Goal: Task Accomplishment & Management: Complete application form

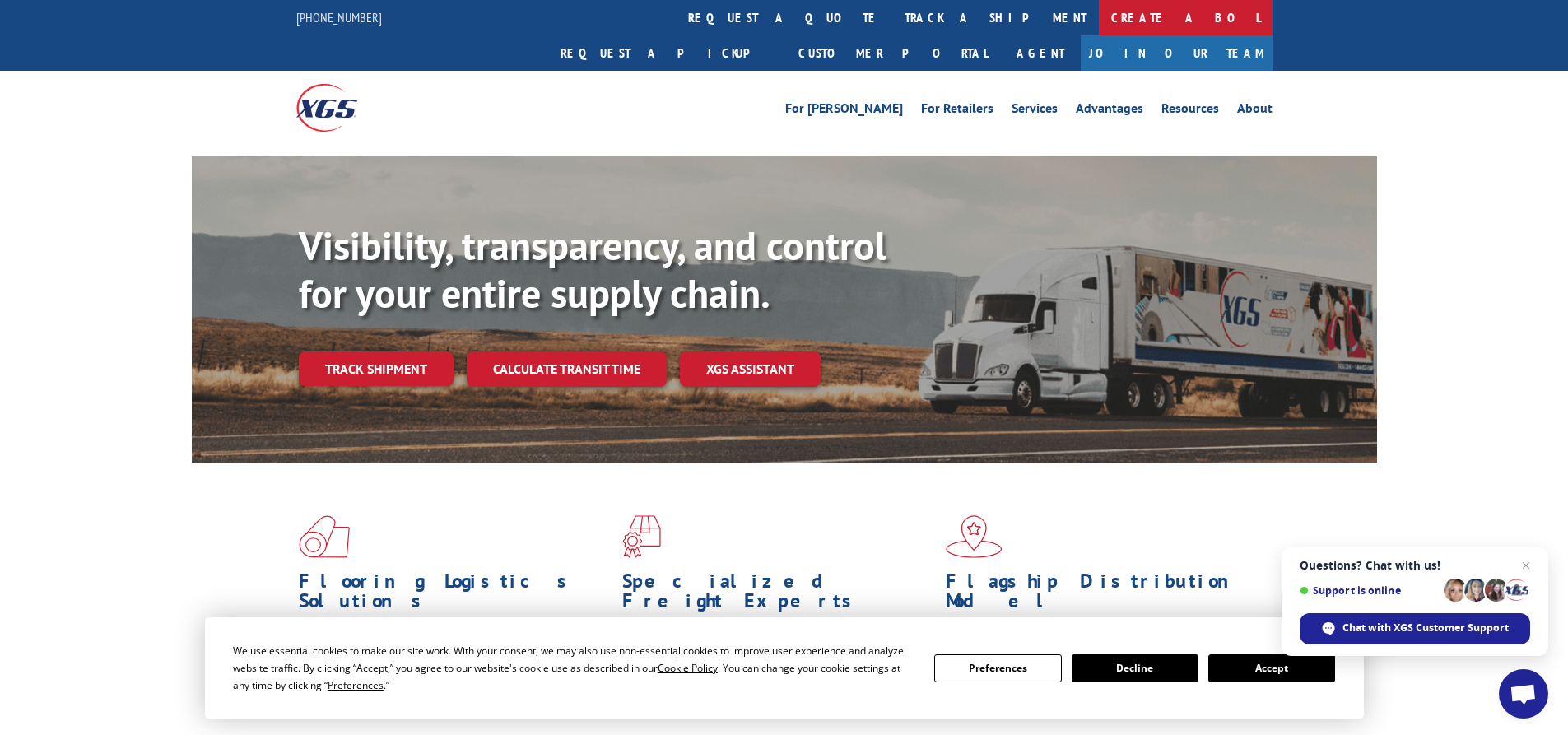
click at [1100, 18] on link "Create a BOL" at bounding box center [1186, 17] width 174 height 36
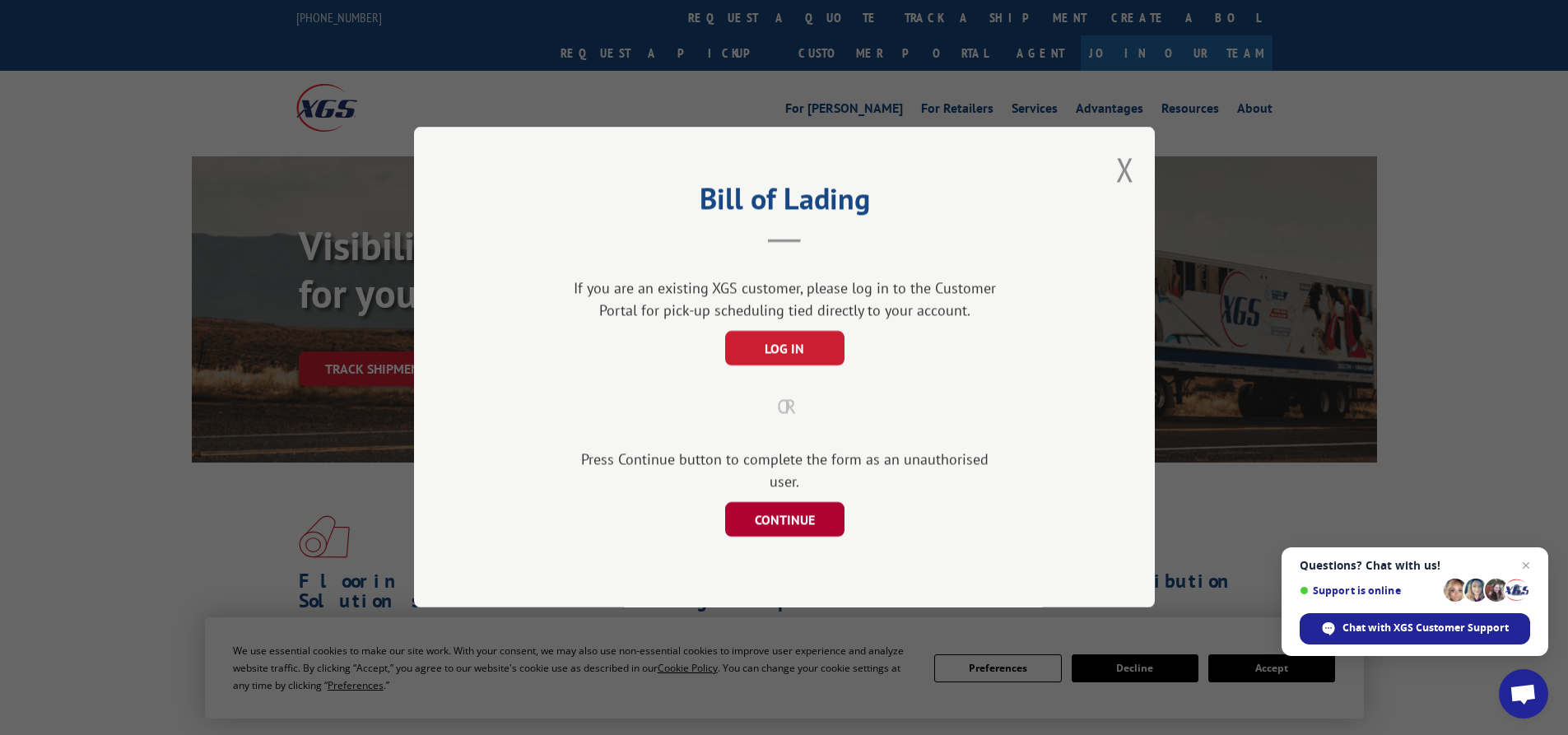
click at [774, 510] on button "CONTINUE" at bounding box center [784, 521] width 120 height 35
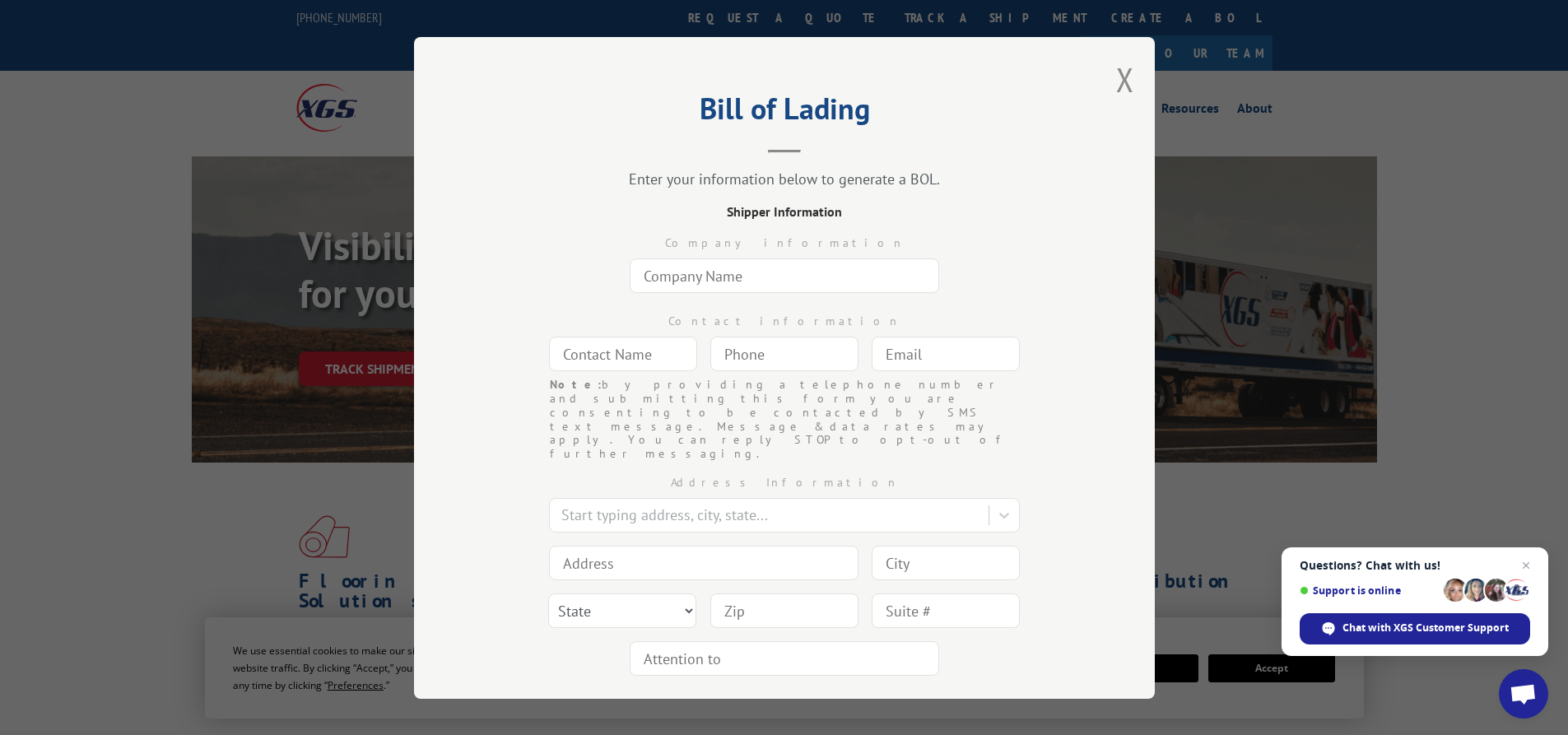
click at [670, 272] on input "text" at bounding box center [785, 276] width 309 height 35
type input "c"
type input "CR CRATIVE SERVICES"
click at [619, 356] on input "text" at bounding box center [623, 354] width 149 height 35
type input "S"
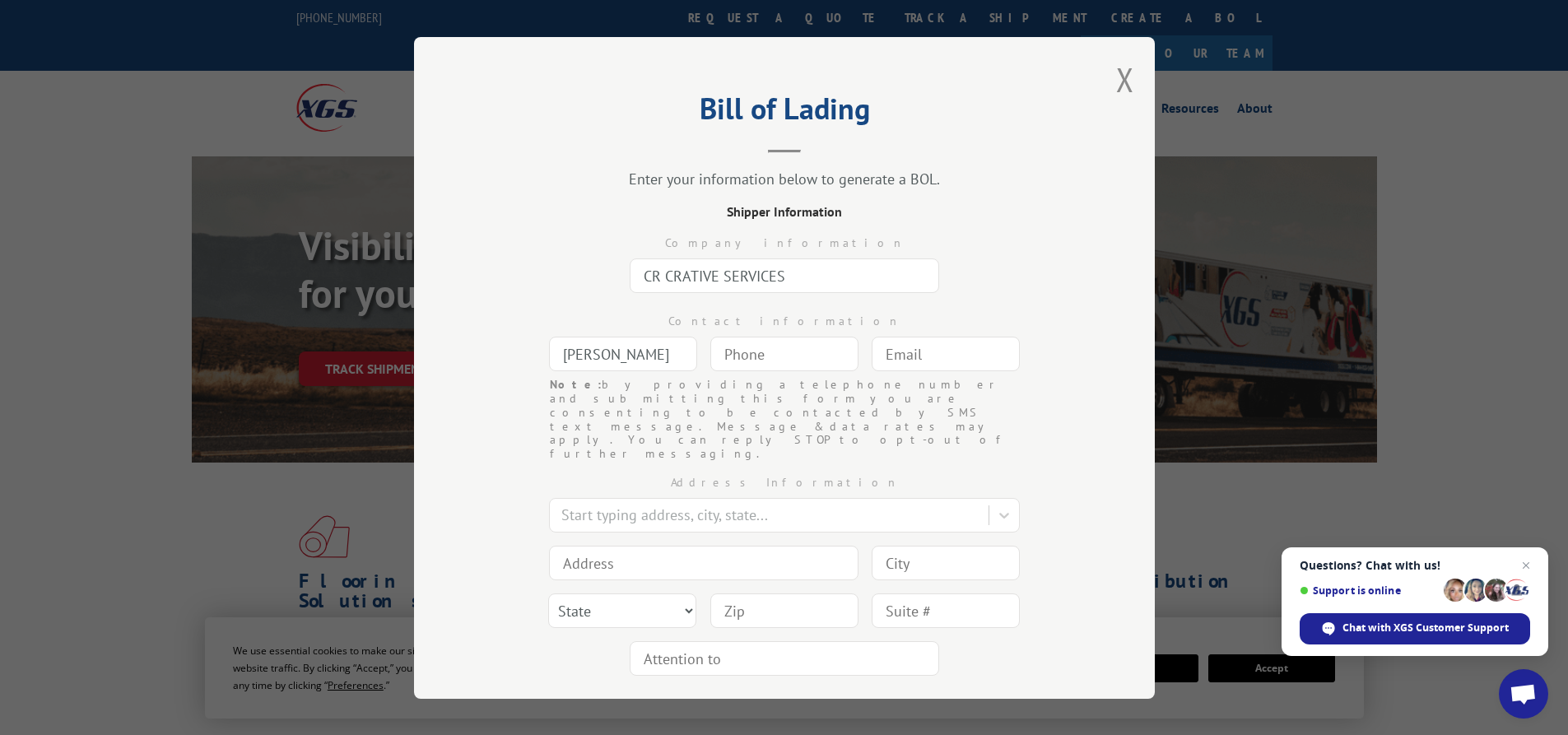
type input "[PERSON_NAME]"
click at [736, 352] on input "(___) ___-____" at bounding box center [785, 354] width 149 height 35
type input "[PHONE_NUMBER]"
click at [884, 347] on input "text" at bounding box center [947, 354] width 149 height 35
type input "R"
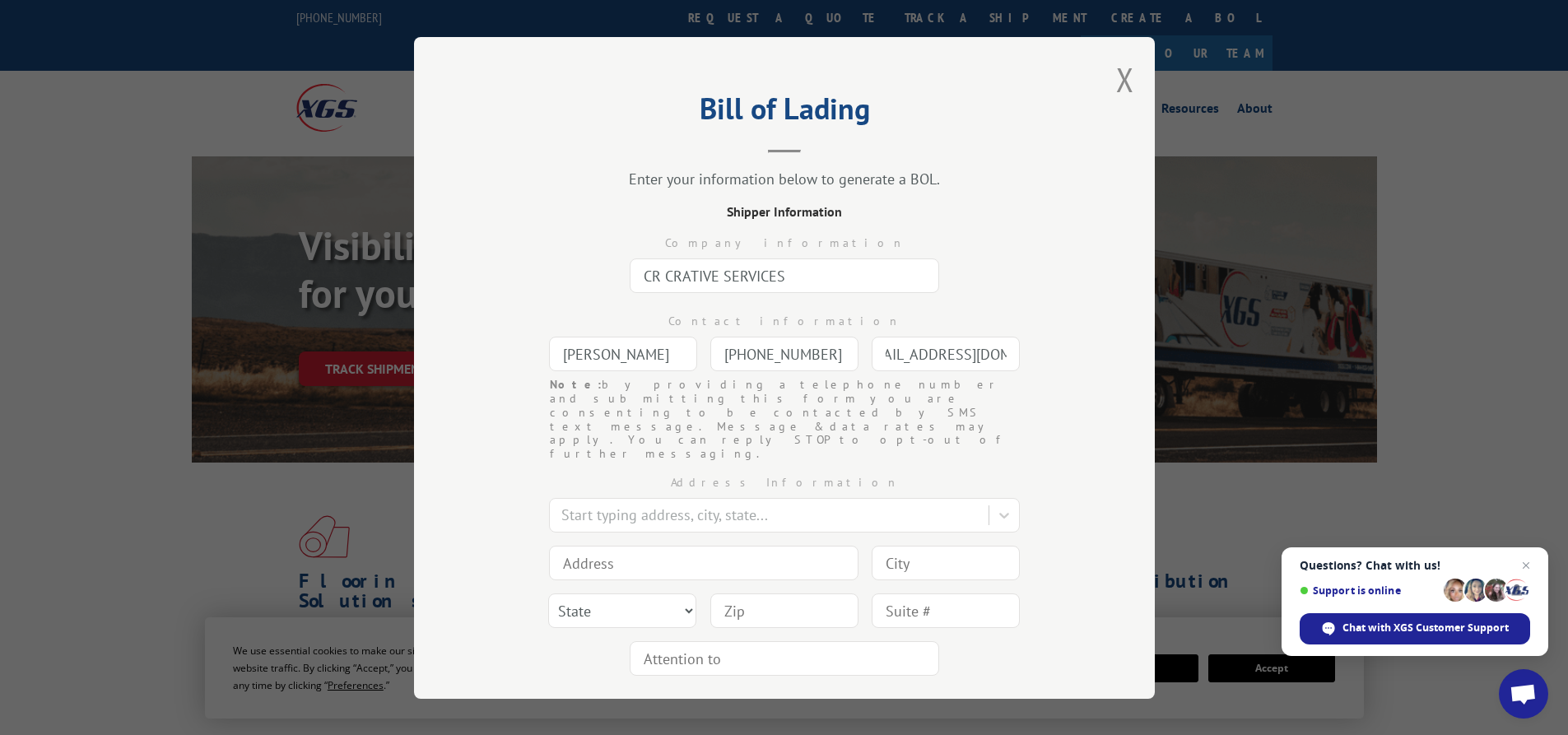
scroll to position [0, 38]
type input "[EMAIL_ADDRESS][DOMAIN_NAME]"
click at [620, 503] on div at bounding box center [770, 514] width 419 height 22
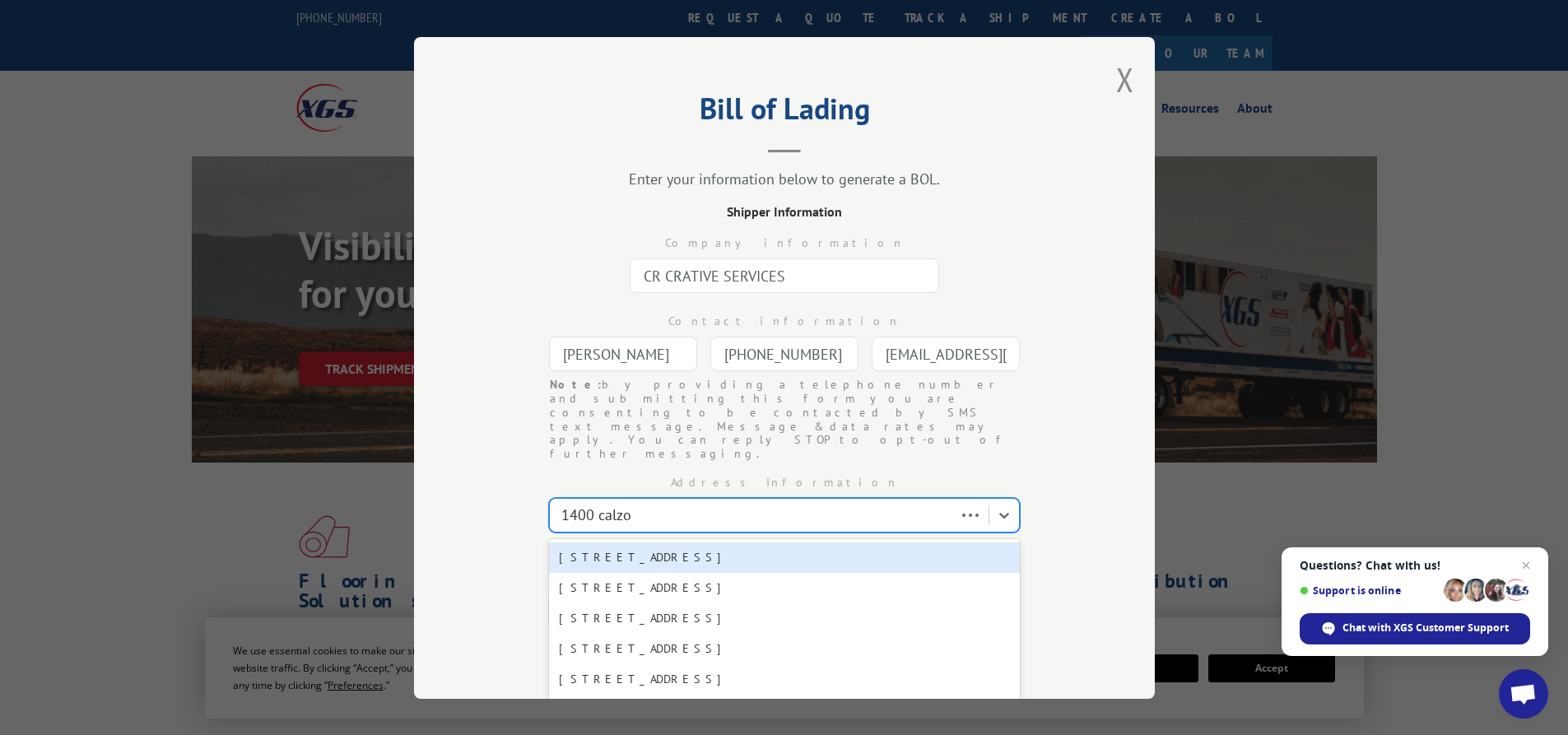
type input "1400 calzon"
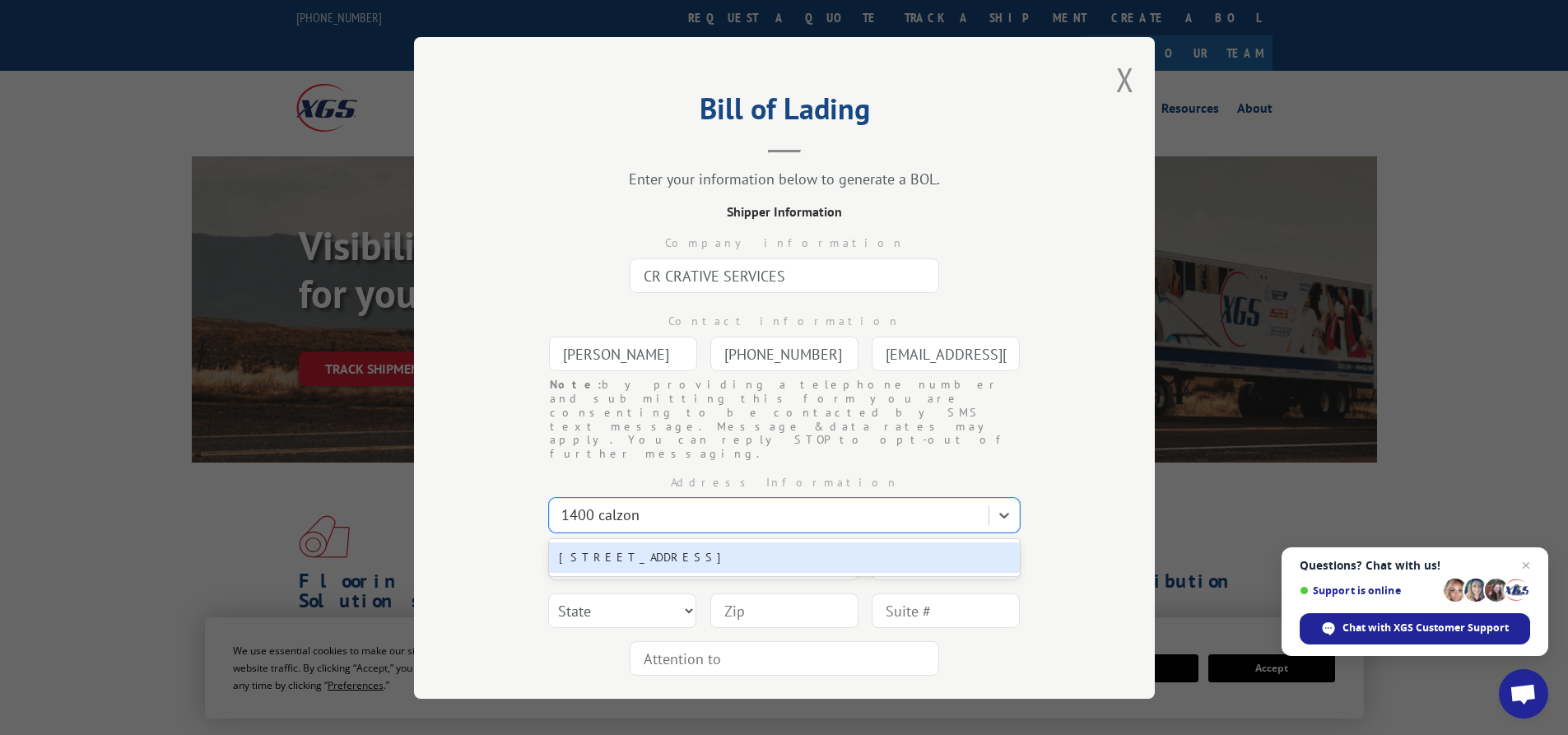
click at [657, 543] on div "[STREET_ADDRESS]" at bounding box center [784, 558] width 471 height 31
type input "[STREET_ADDRESS]"
type input "[GEOGRAPHIC_DATA]"
select select "CA"
type input "90023"
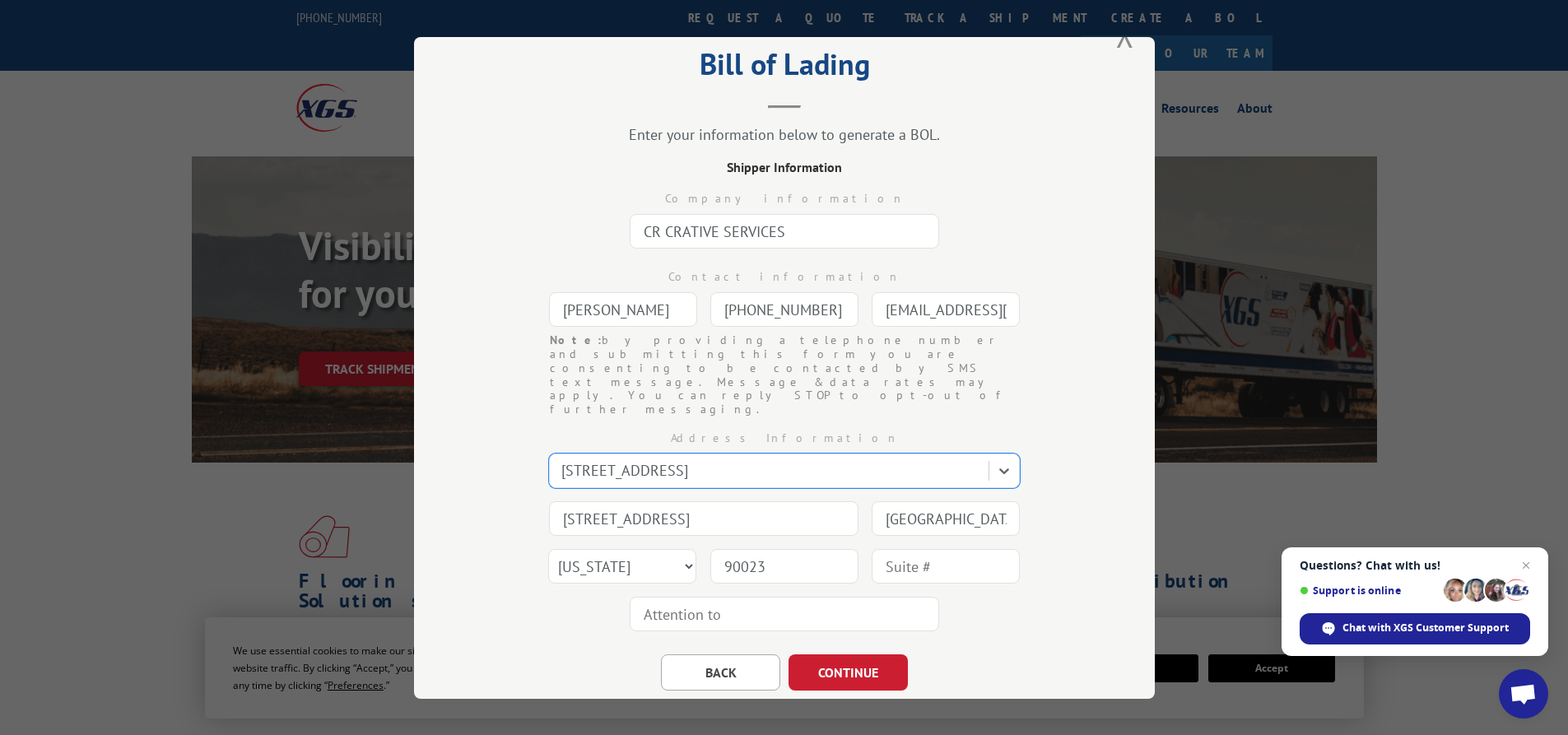
scroll to position [66, 0]
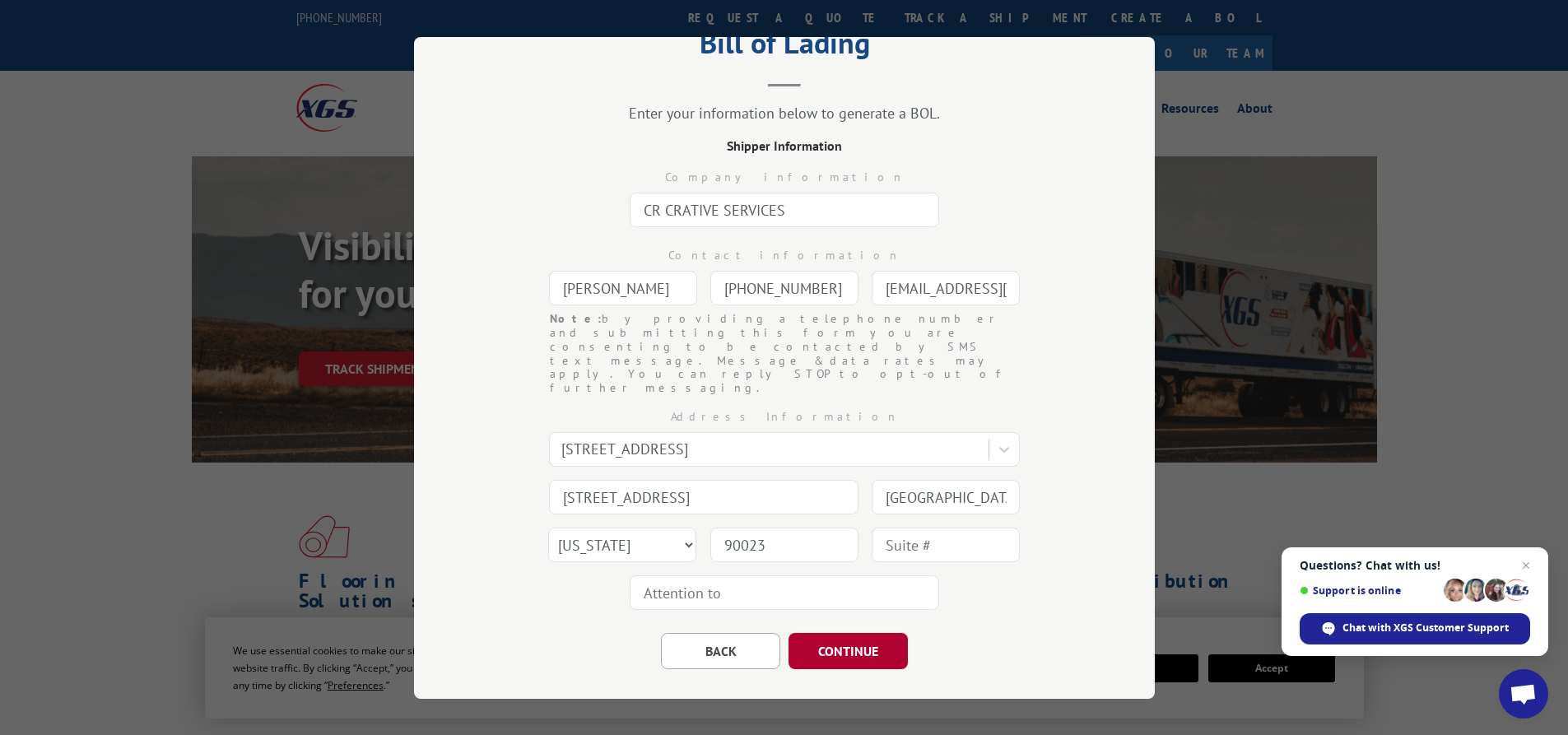
click at [853, 633] on button "CONTINUE" at bounding box center [848, 650] width 120 height 36
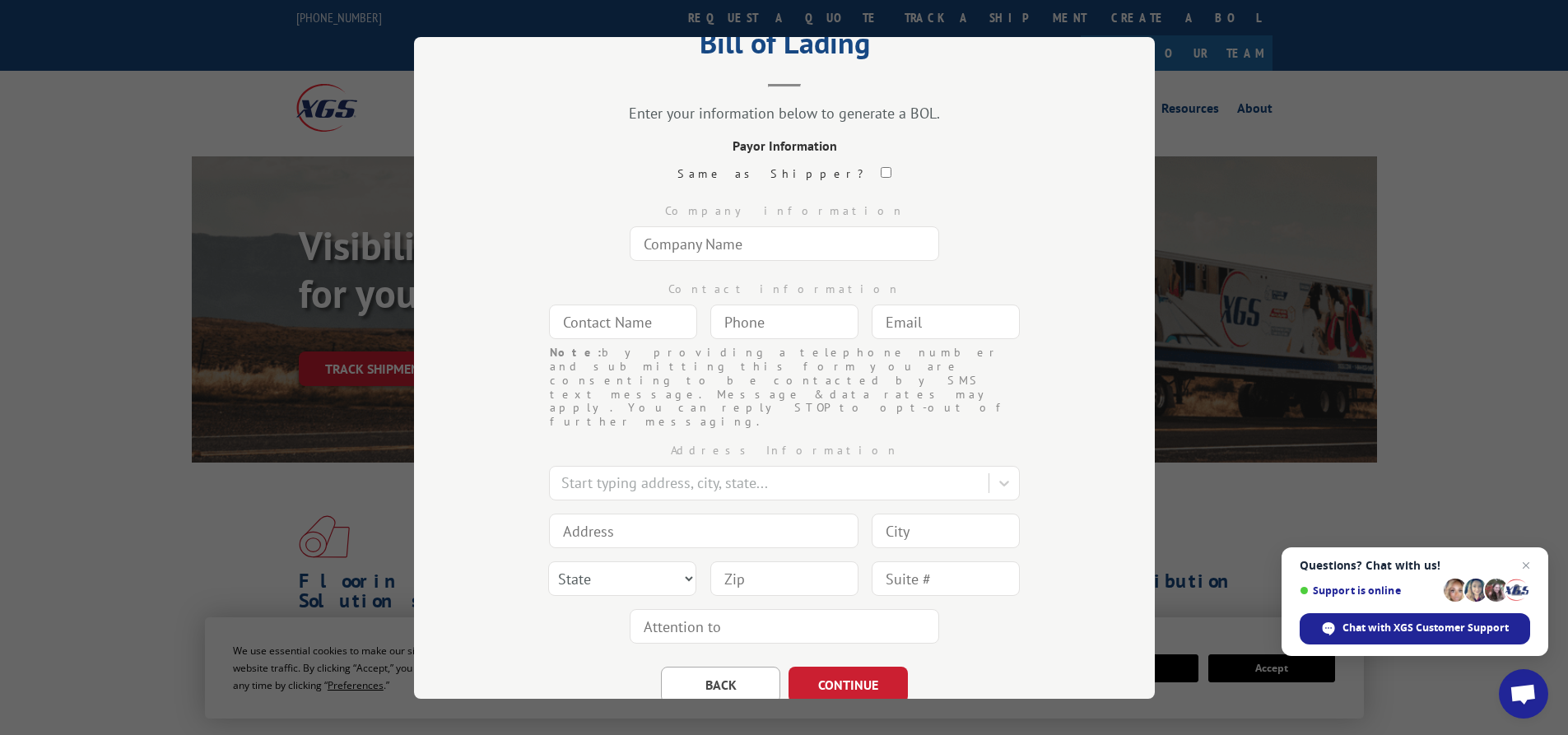
click at [697, 237] on input "text" at bounding box center [785, 244] width 309 height 35
type input "s"
type input "[PERSON_NAME] CARPET CORP."
click at [636, 336] on input "text" at bounding box center [623, 322] width 149 height 35
type input "[PERSON_NAME]"
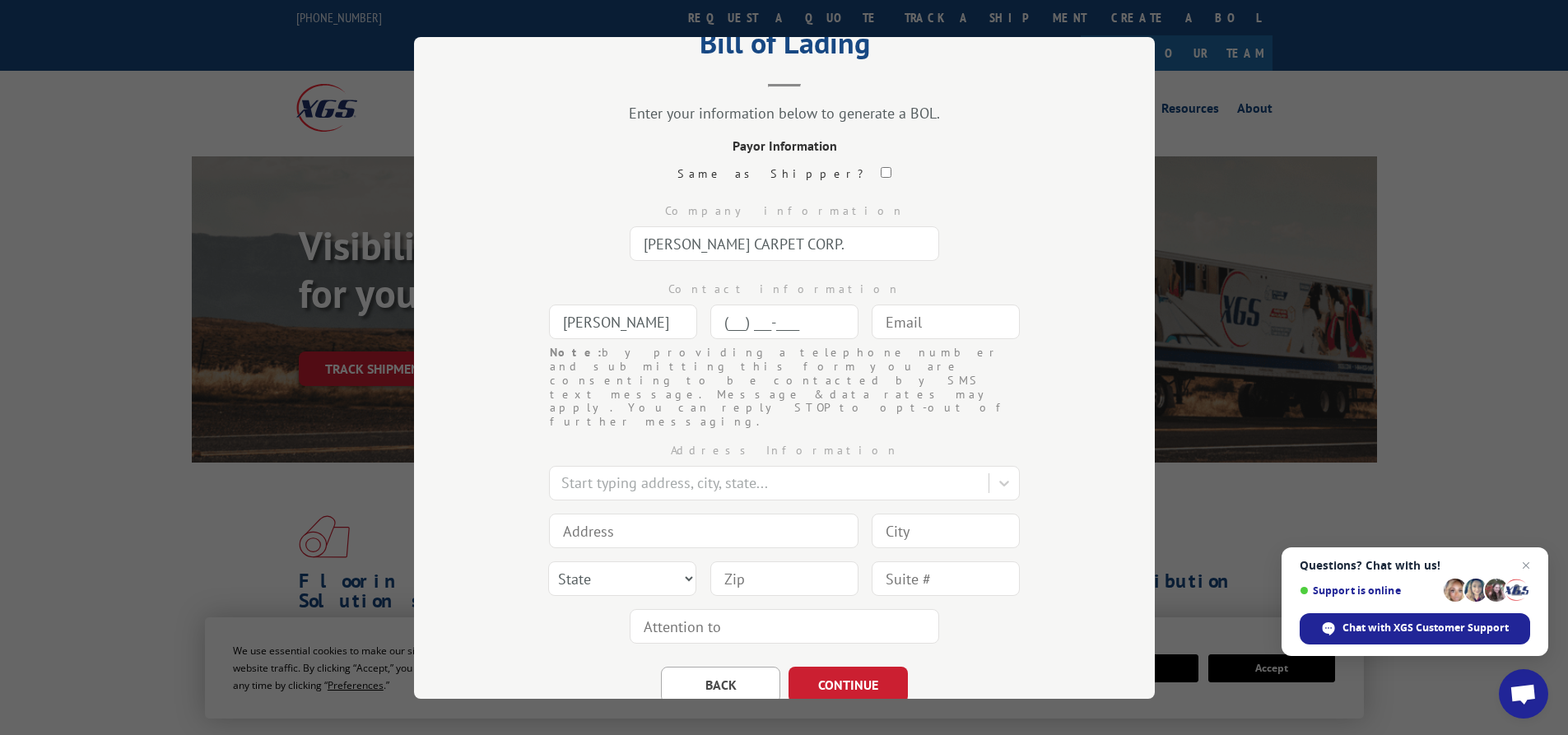
click at [732, 325] on input "(___) ___-____" at bounding box center [785, 322] width 149 height 35
type input "[PHONE_NUMBER]"
click at [896, 323] on input "text" at bounding box center [947, 322] width 149 height 35
type input "[EMAIL_ADDRESS][DOMAIN_NAME]"
click at [614, 472] on div at bounding box center [770, 482] width 419 height 22
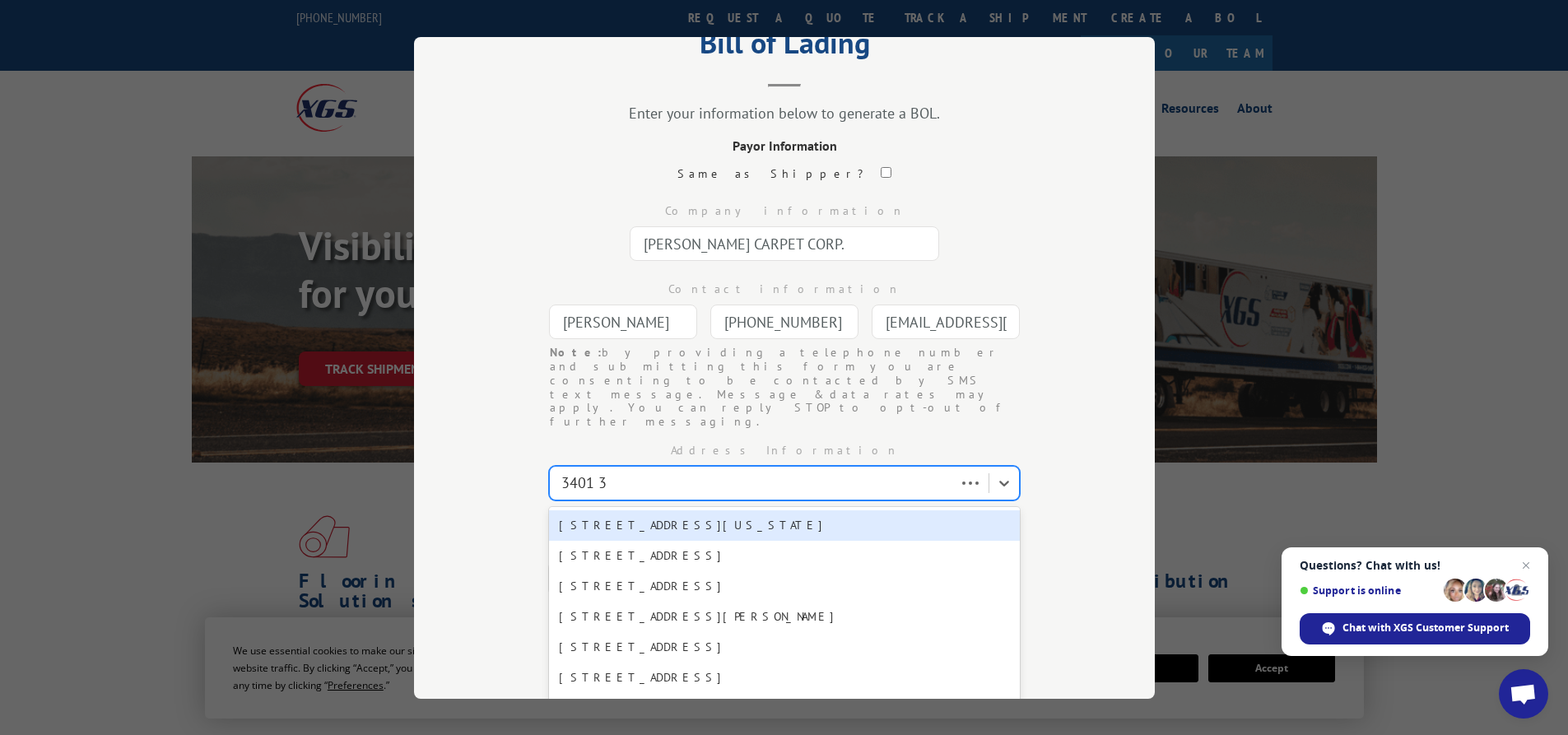
type input "3401 38"
click at [676, 510] on div "[STREET_ADDRESS]" at bounding box center [784, 525] width 471 height 31
type input "[STREET_ADDRESS]"
type input "[GEOGRAPHIC_DATA]"
select select "NY"
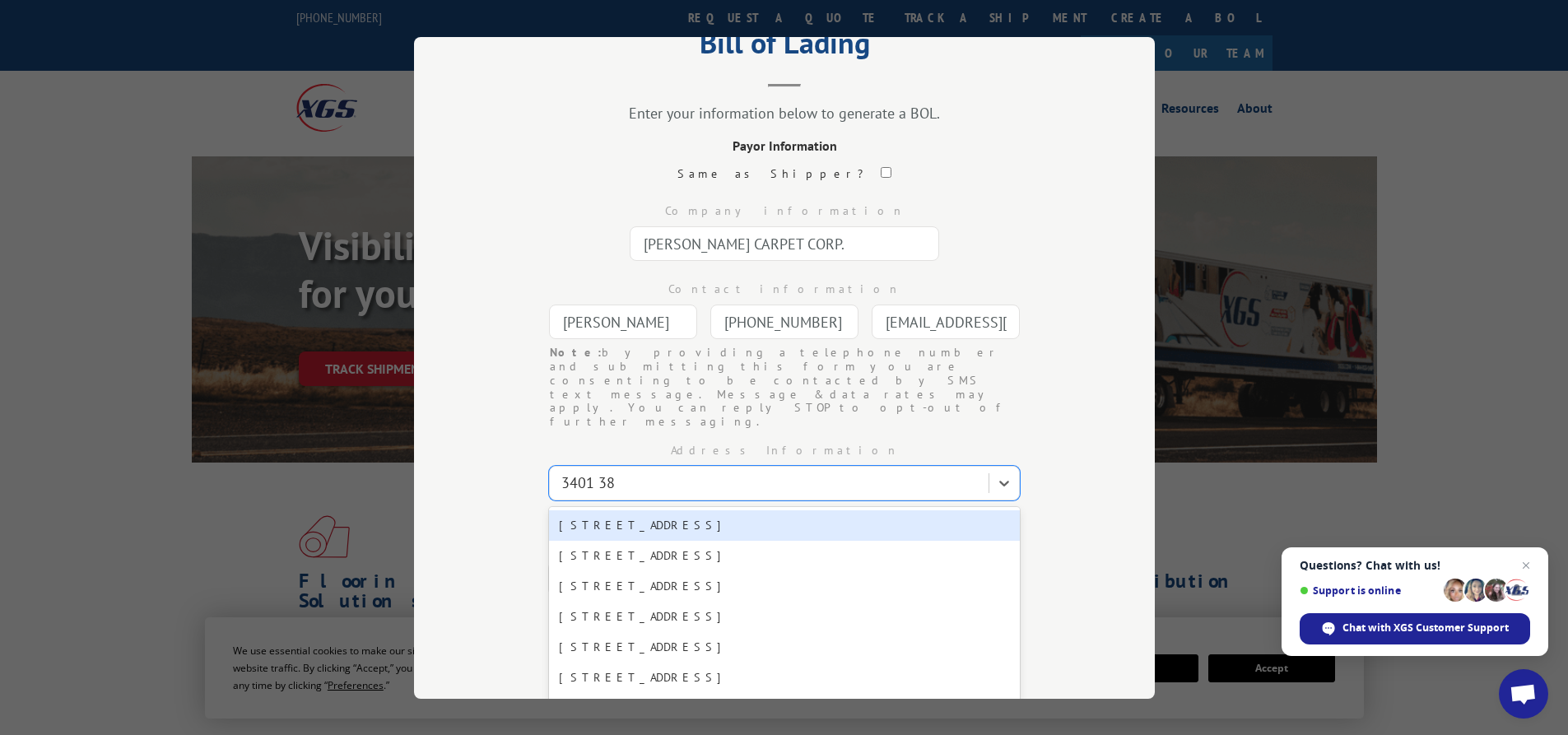
type input "11101"
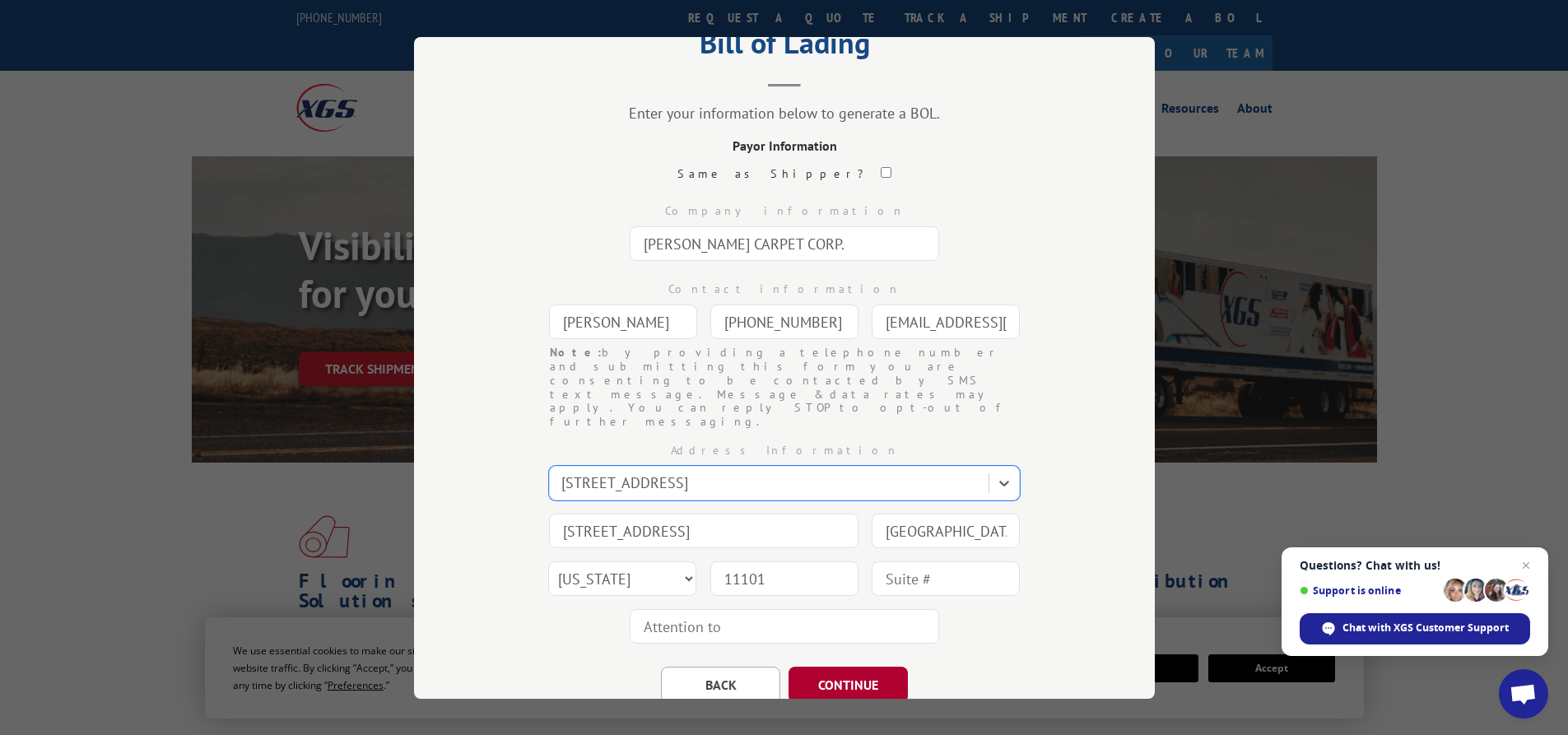
click at [857, 667] on button "CONTINUE" at bounding box center [848, 684] width 120 height 36
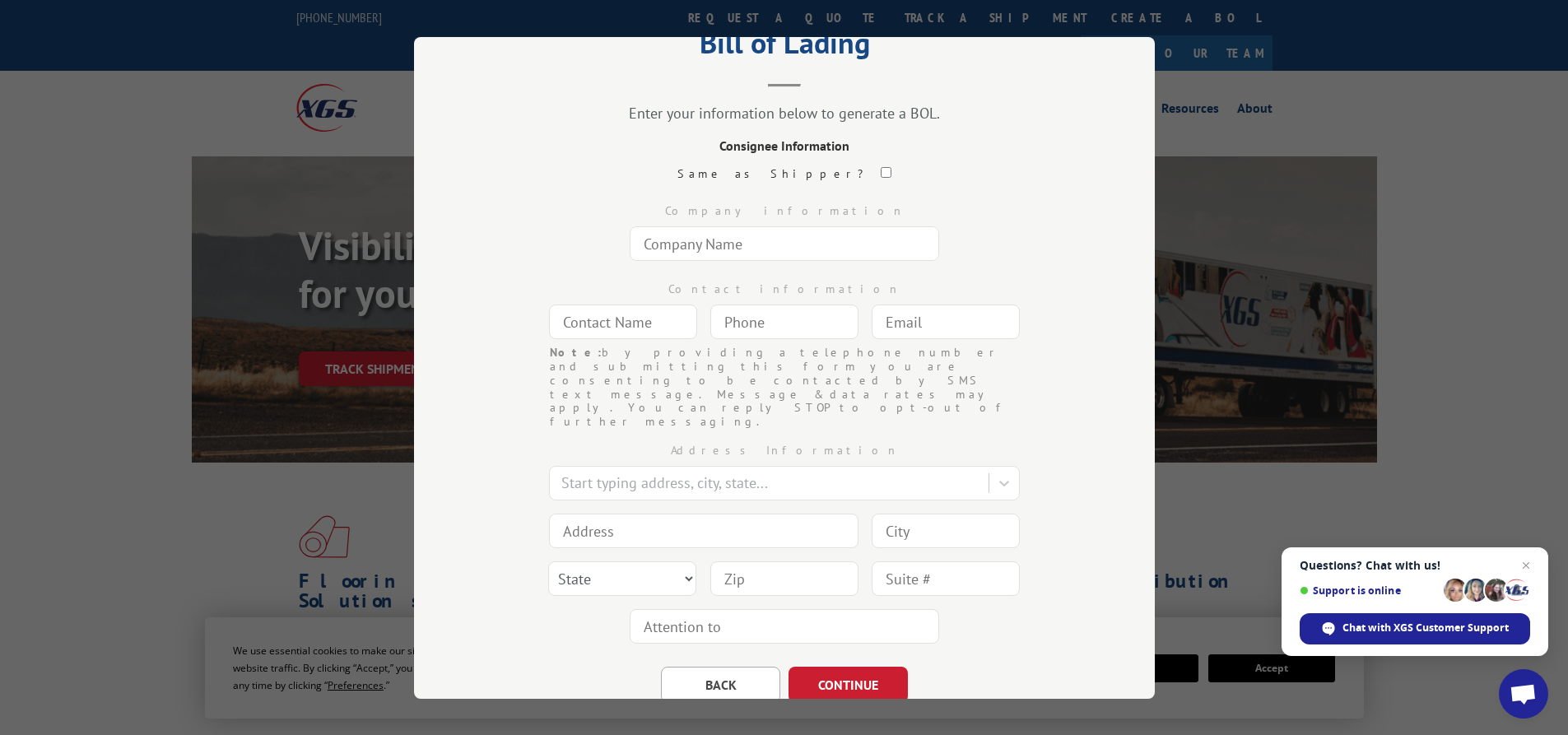
click at [705, 241] on input "text" at bounding box center [785, 244] width 309 height 35
type input "[PERSON_NAME] FLOORING"
click at [620, 325] on input "text" at bounding box center [623, 322] width 149 height 35
type input "[PERSON_NAME]"
click at [734, 326] on input "(___) ___-____" at bounding box center [785, 322] width 149 height 35
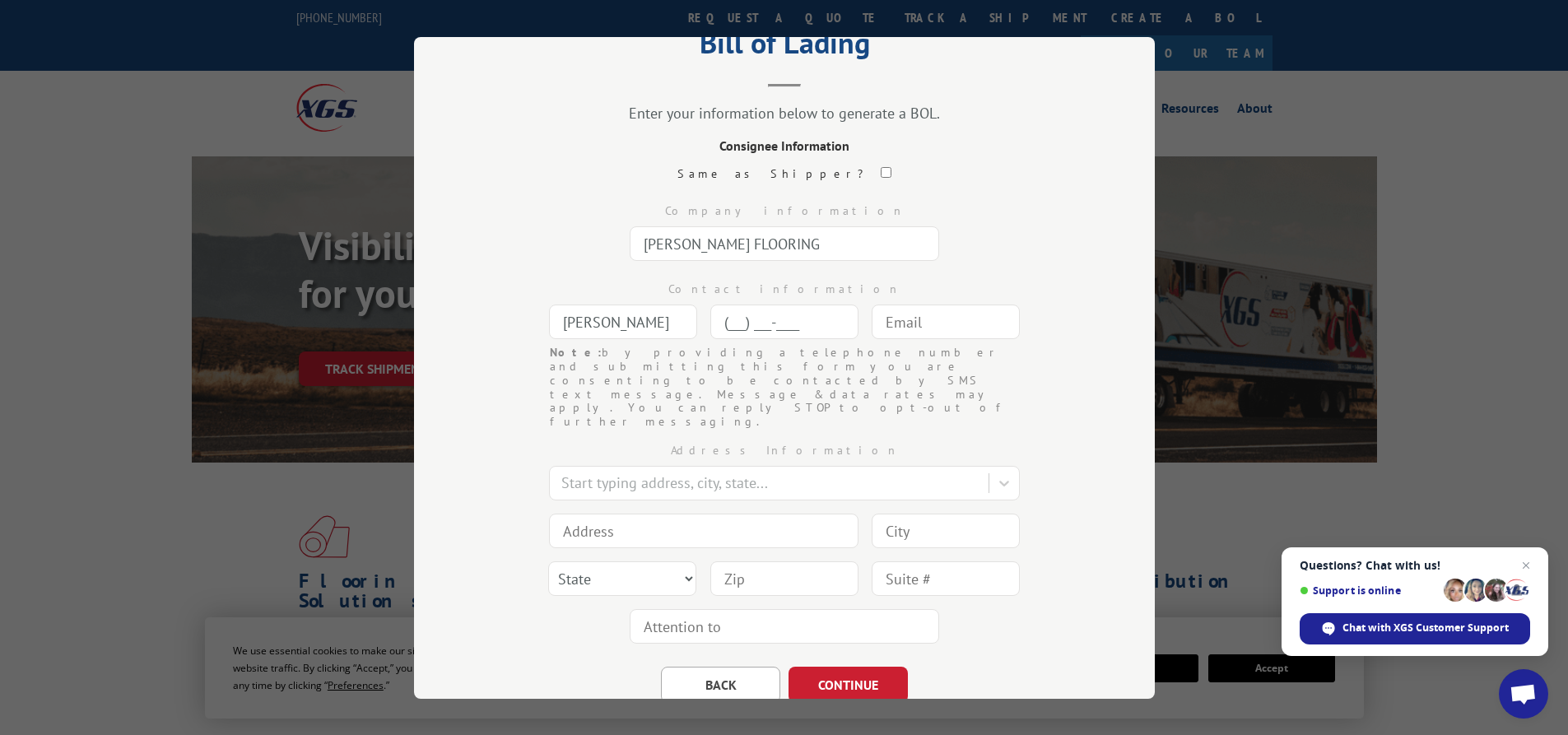
type input "[PHONE_NUMBER]"
click at [947, 328] on input "text" at bounding box center [947, 322] width 149 height 35
type input "[EMAIL_ADDRESS][DOMAIN_NAME]"
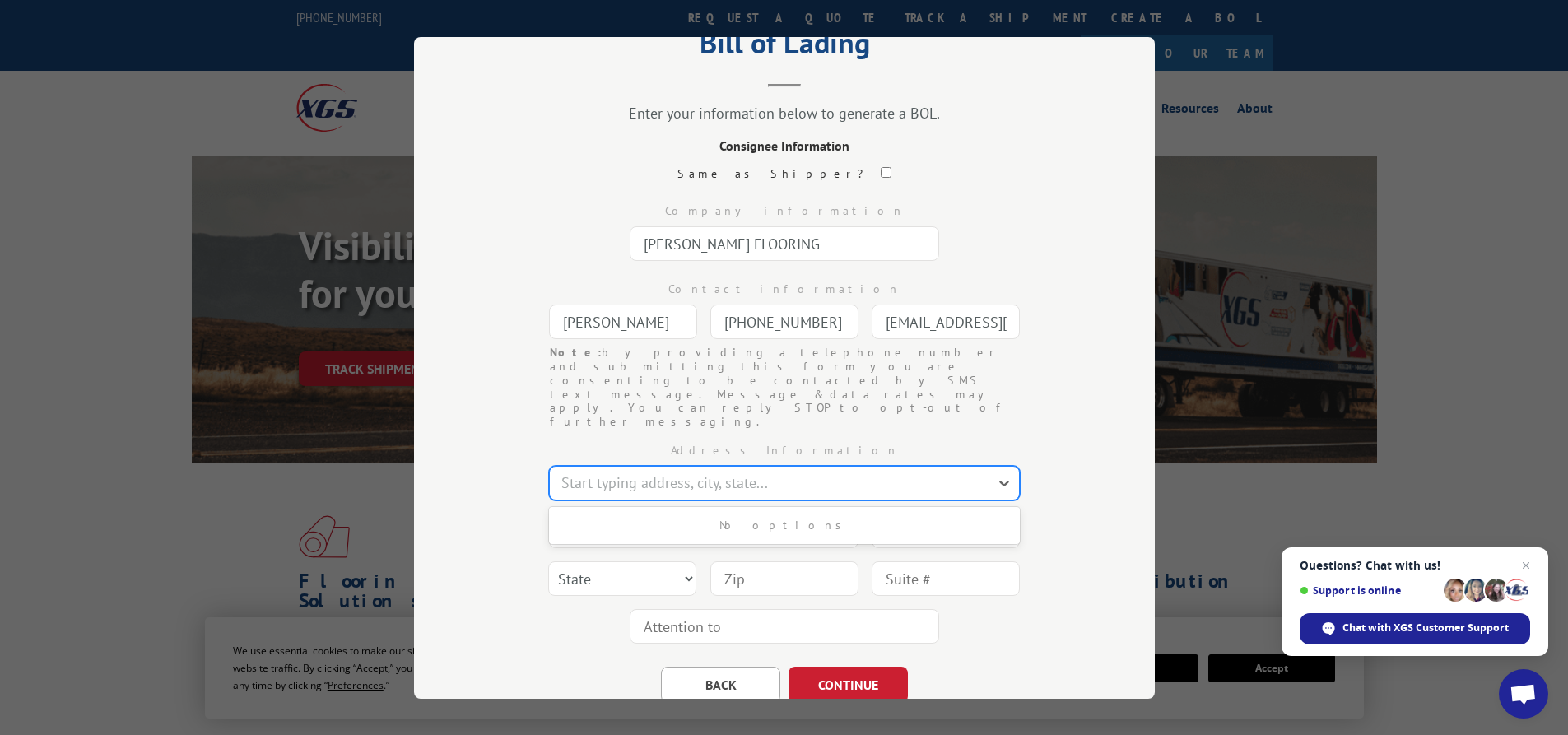
click at [593, 472] on div at bounding box center [770, 482] width 419 height 22
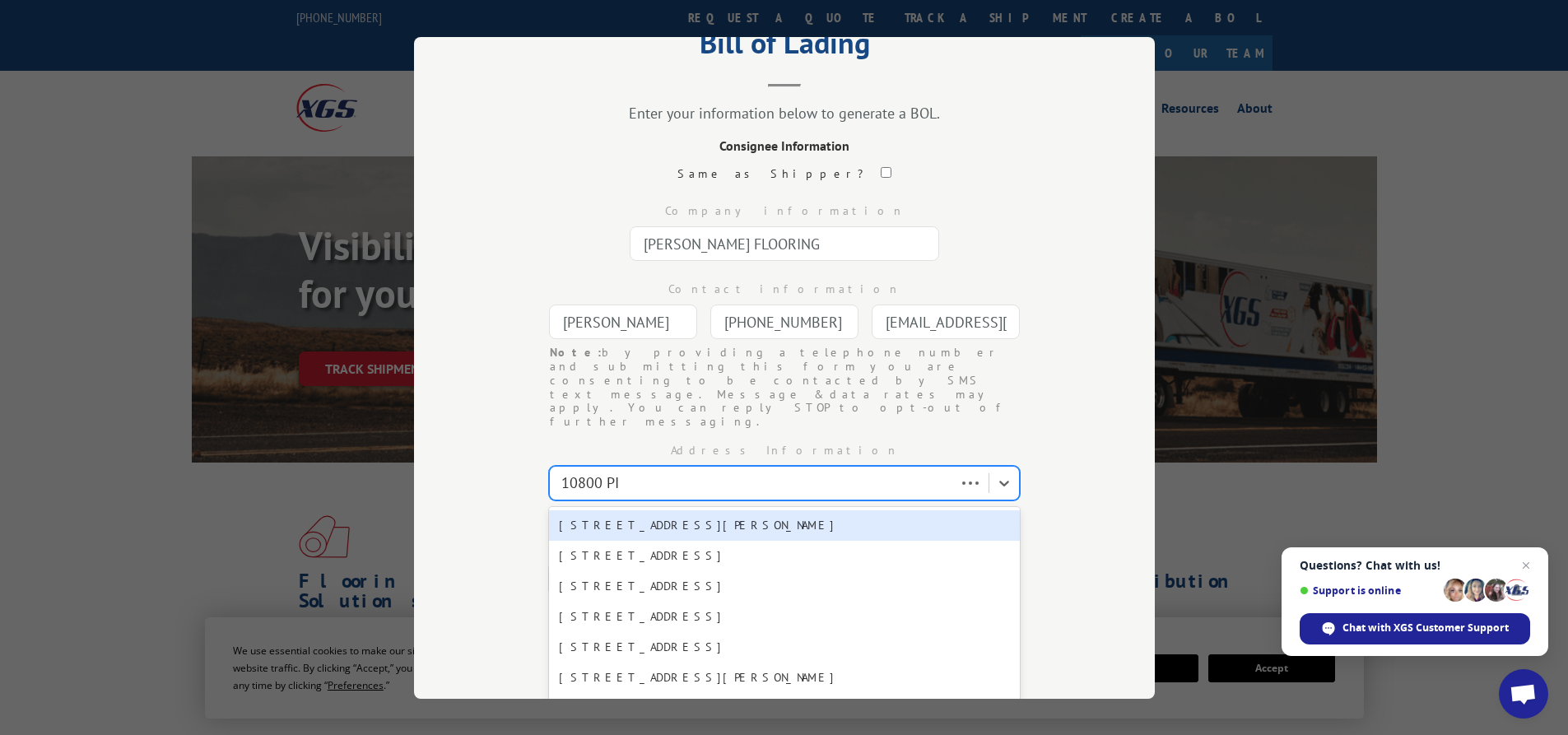
type input "10800 PIO"
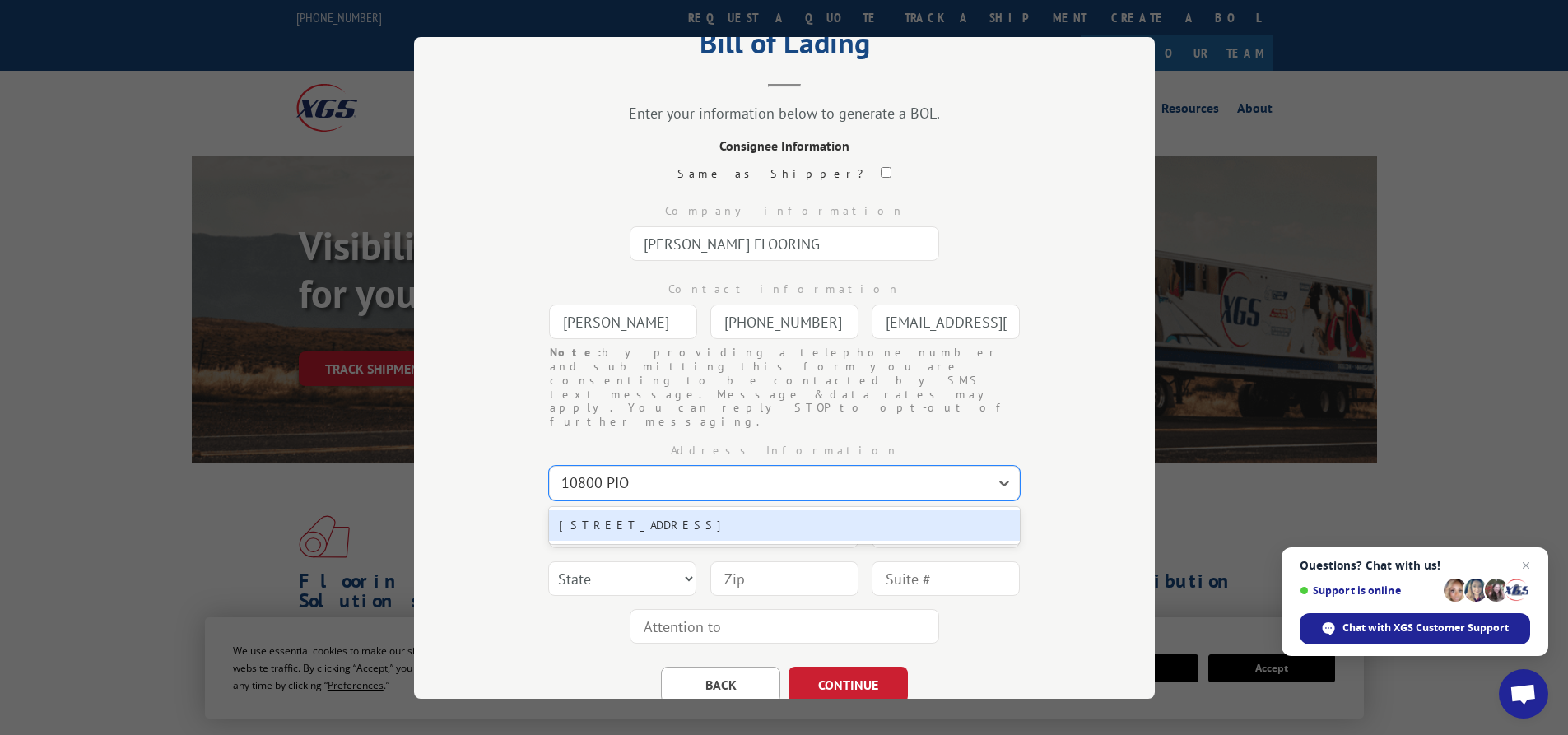
click at [689, 510] on div "[STREET_ADDRESS]" at bounding box center [784, 525] width 471 height 31
type input "10800 Pioneer Trl"
type input "Truckee"
select select "CA"
type input "96161"
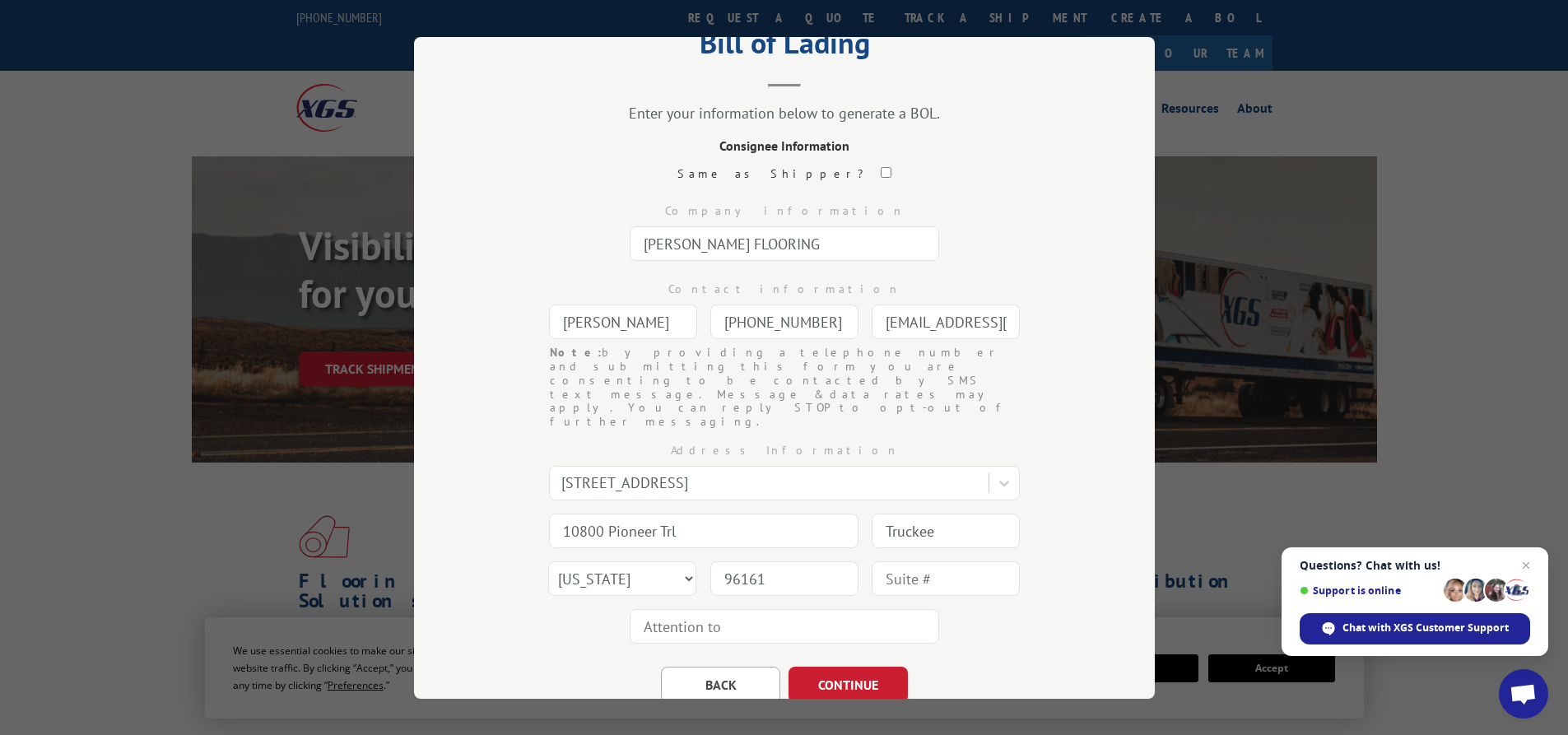
click at [686, 609] on input "text" at bounding box center [785, 627] width 309 height 35
type input "[PERSON_NAME]"
click at [935, 561] on input "text" at bounding box center [947, 579] width 149 height 35
type input "UNIT#3"
click at [851, 667] on button "CONTINUE" at bounding box center [848, 684] width 120 height 36
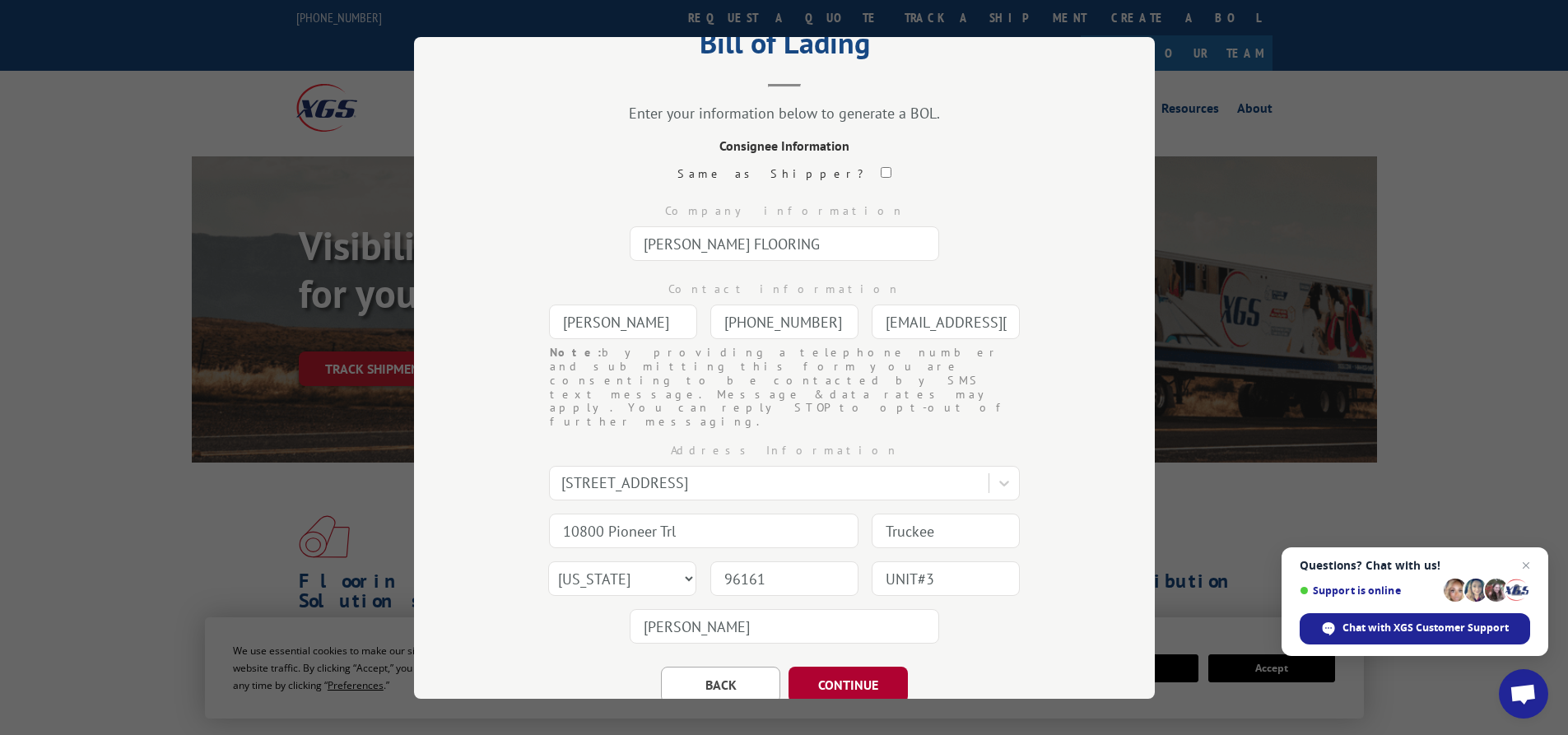
scroll to position [0, 0]
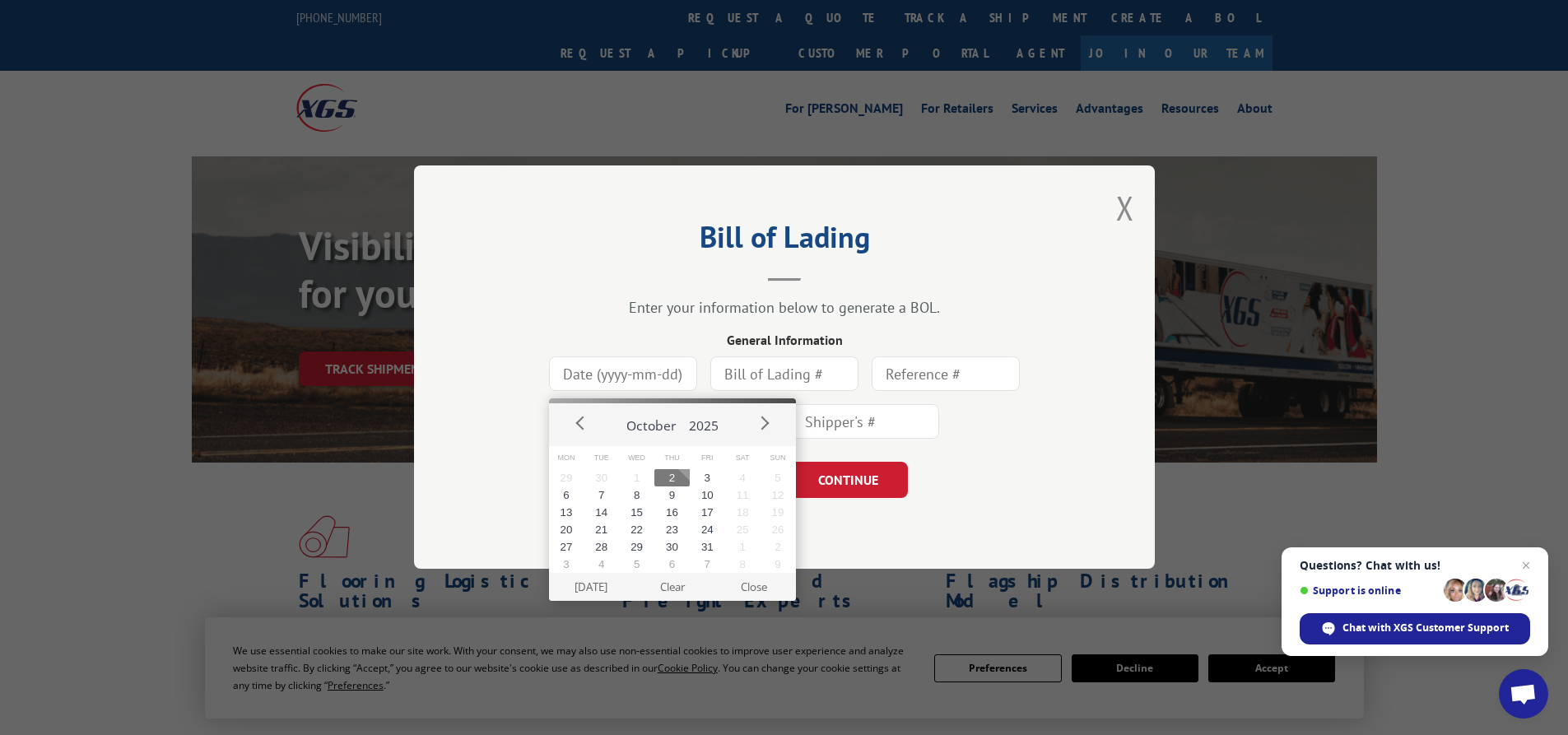
click at [642, 378] on input at bounding box center [623, 375] width 149 height 35
click at [670, 480] on button "2" at bounding box center [672, 478] width 36 height 17
type input "[DATE]"
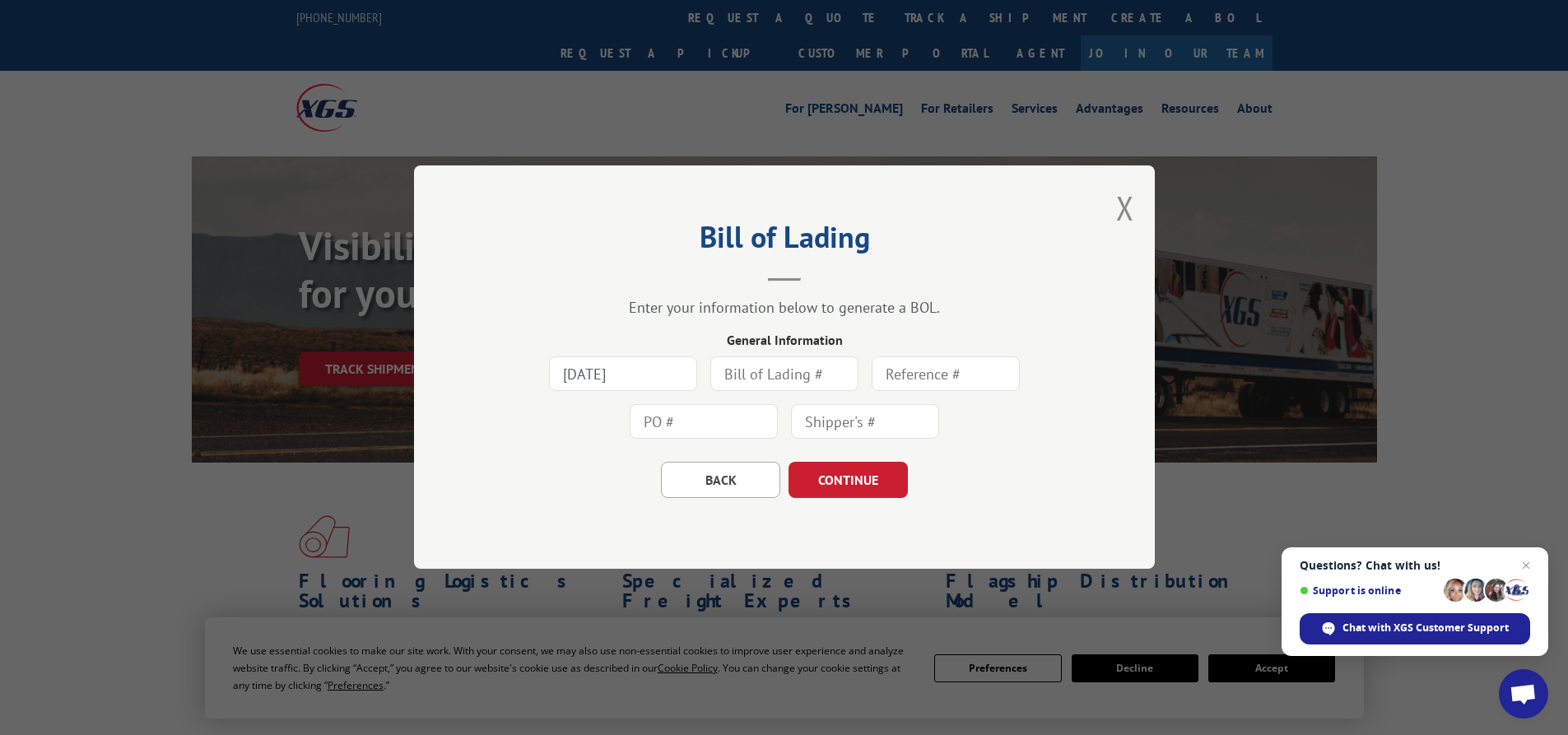
click at [757, 378] on input "text" at bounding box center [785, 375] width 149 height 35
type input "1000000323"
click at [924, 376] on input "text" at bounding box center [947, 375] width 149 height 35
type input "1000000323"
click at [664, 426] on input "text" at bounding box center [704, 422] width 149 height 35
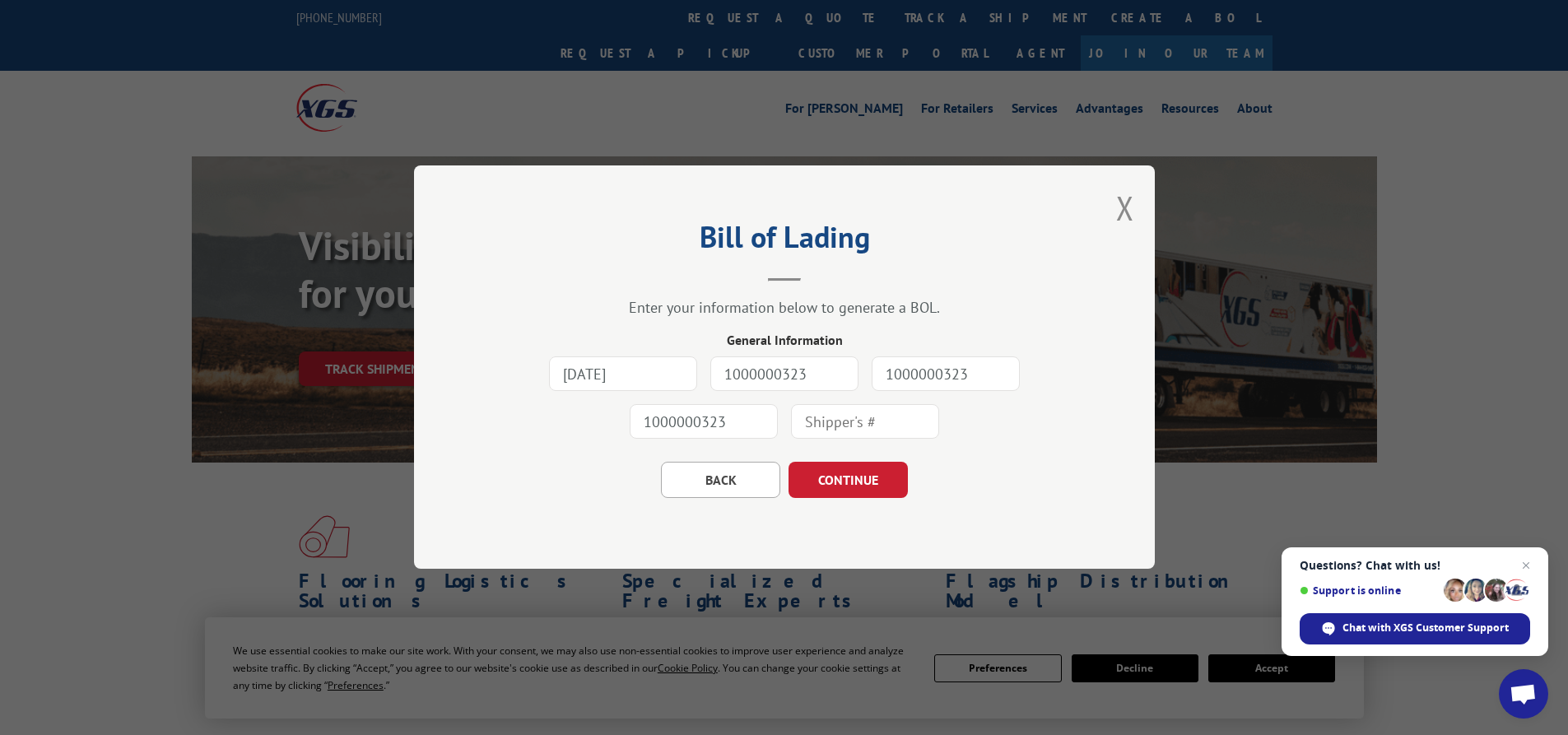
type input "1000000323"
click at [825, 425] on input "text" at bounding box center [865, 422] width 149 height 35
type input "1000000323"
click at [852, 478] on button "CONTINUE" at bounding box center [848, 480] width 120 height 36
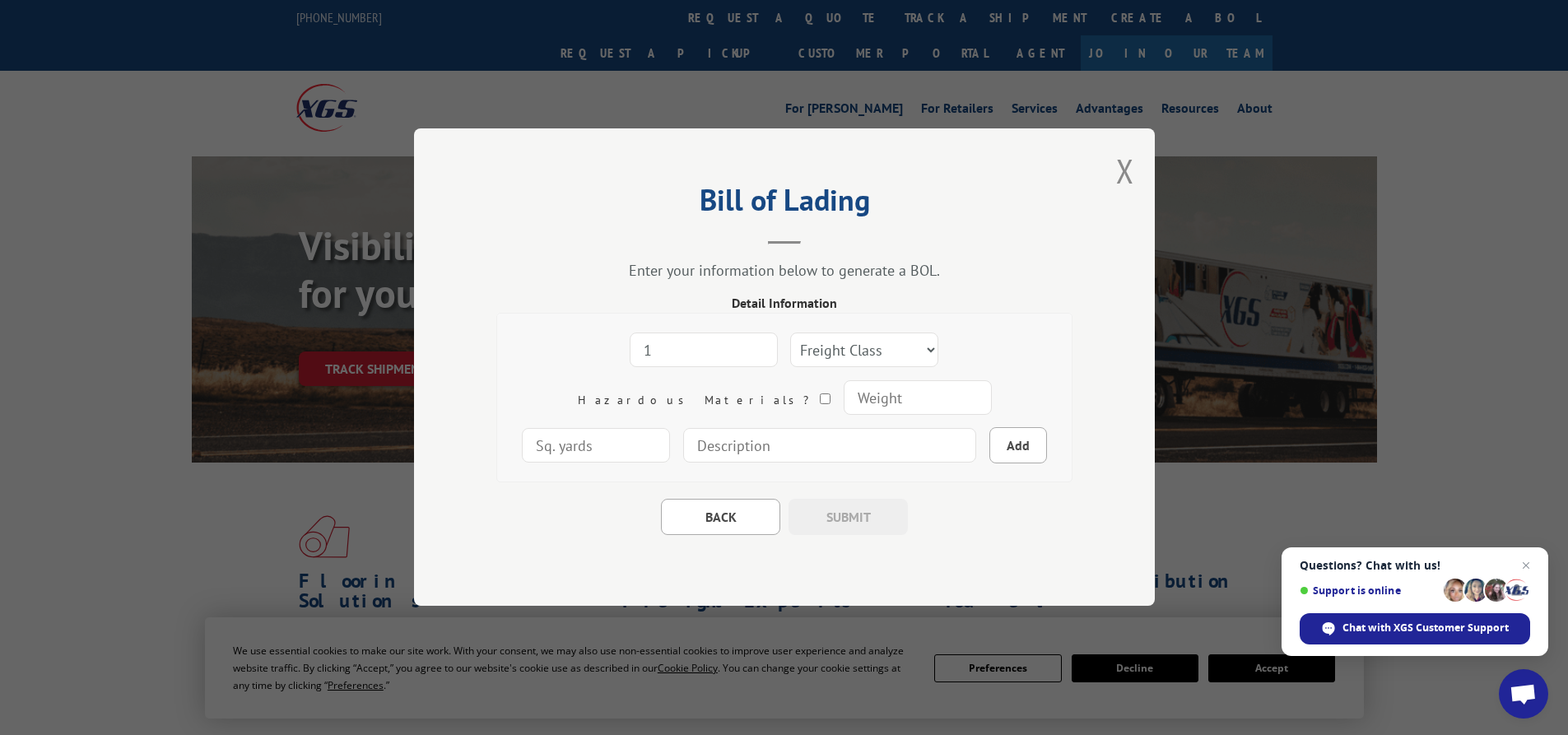
click at [695, 341] on input "1" at bounding box center [704, 351] width 149 height 35
click at [695, 341] on input "2" at bounding box center [704, 351] width 149 height 35
type input "3"
click at [695, 341] on input "3" at bounding box center [704, 351] width 149 height 35
click at [870, 348] on select "Freight Class 50 55 60 65 70 77 85 92 100 110 125 150 175 200 250 300 400 500 C…" at bounding box center [864, 351] width 149 height 35
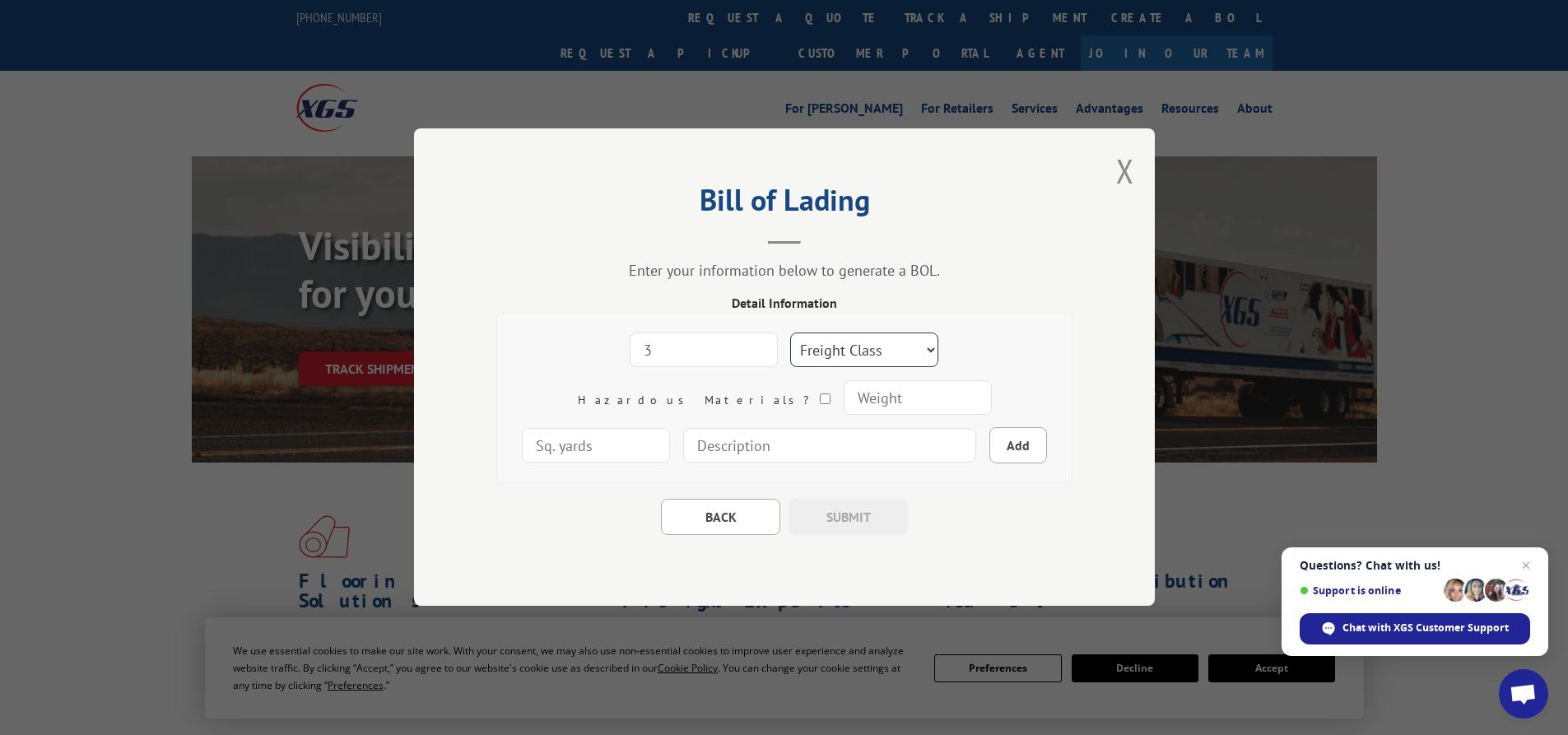
select select "100"
click at [790, 334] on select "Freight Class 50 55 60 65 70 77 85 92 100 110 125 150 175 200 250 300 400 500 C…" at bounding box center [864, 351] width 149 height 35
click at [843, 398] on input "number" at bounding box center [918, 399] width 149 height 35
type input "400"
click at [670, 429] on input "number" at bounding box center [596, 447] width 149 height 35
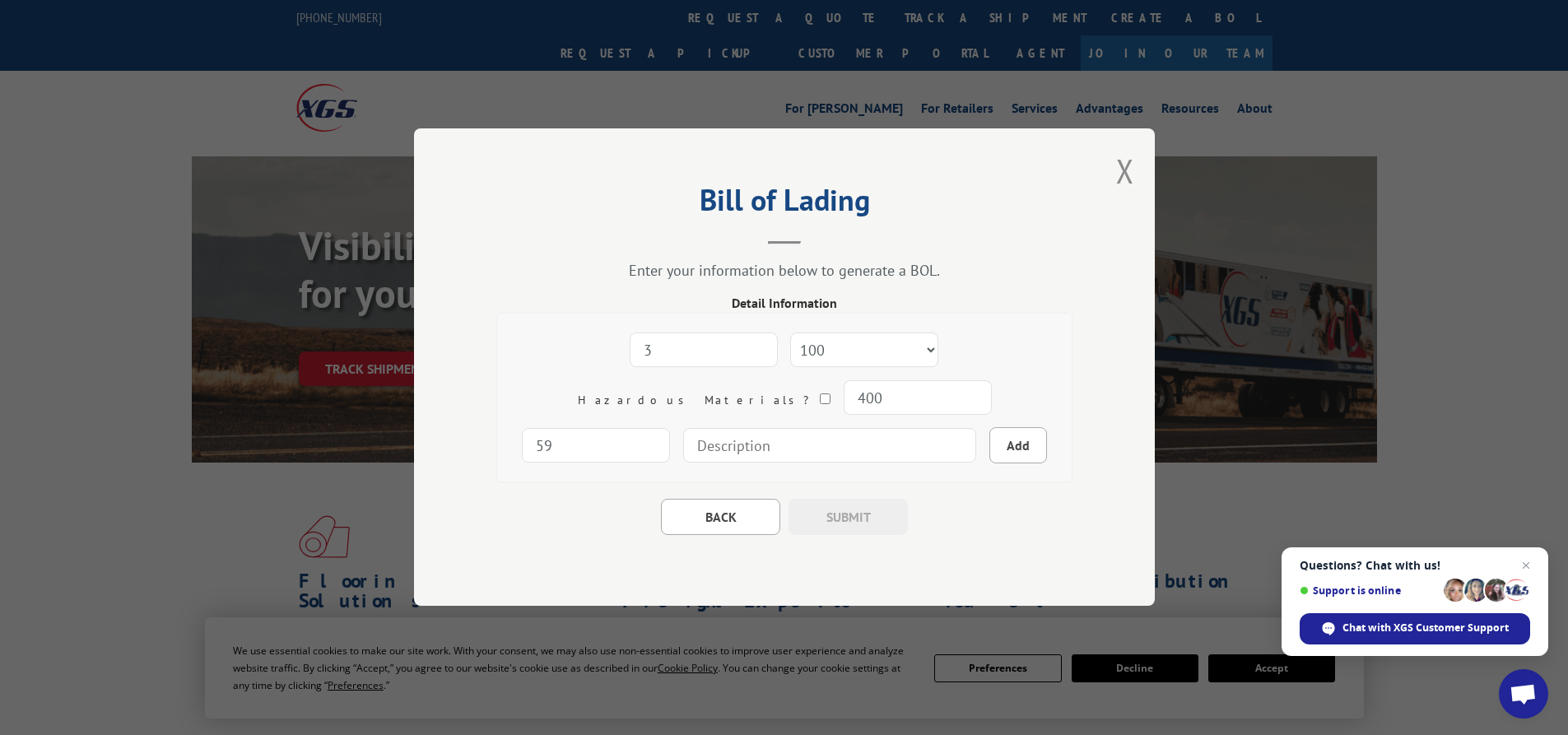
type input "59"
click at [683, 443] on input at bounding box center [829, 447] width 293 height 35
type input "3 ROLLS OF CARPET"
click at [989, 438] on button "Add" at bounding box center [1018, 446] width 58 height 36
select select
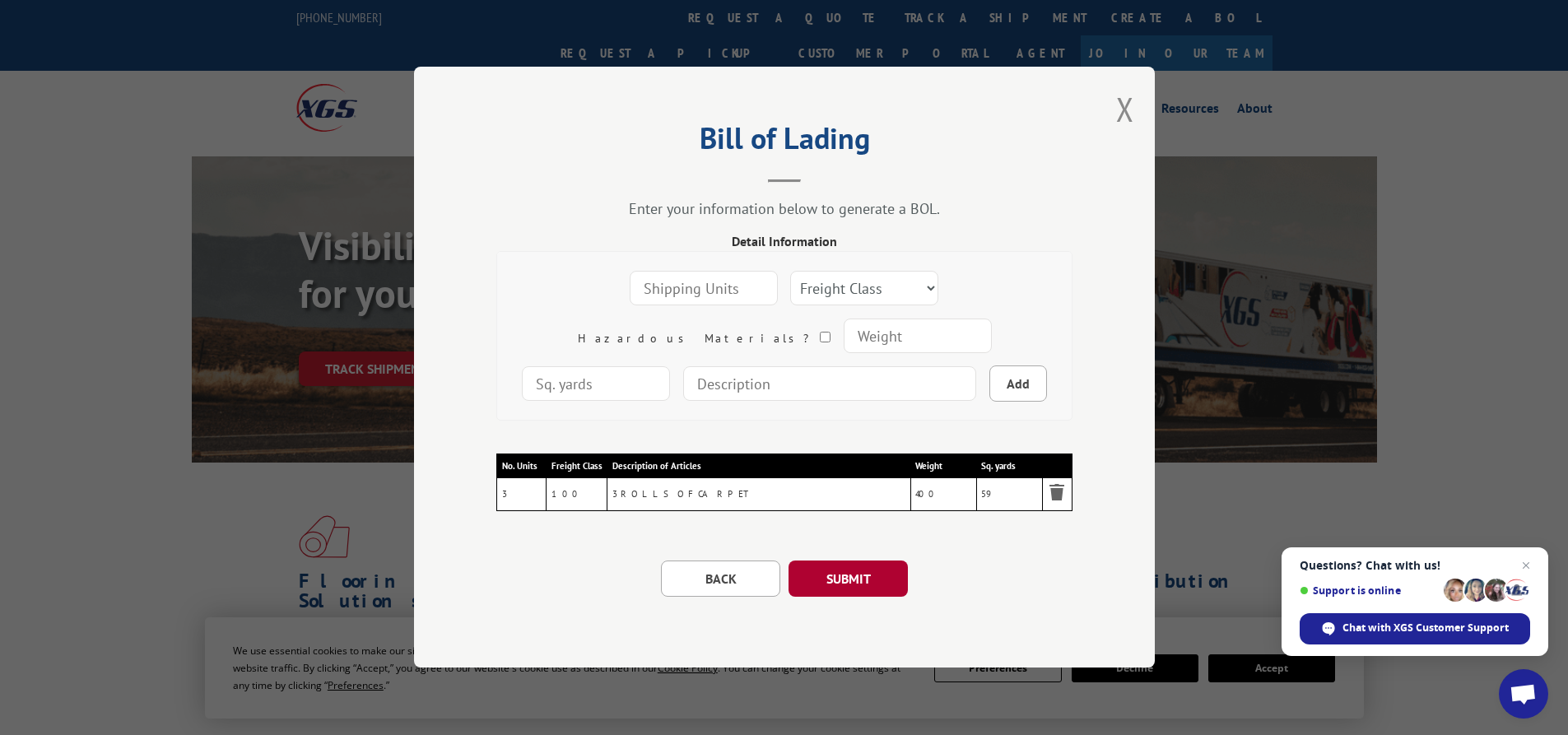
click at [850, 579] on button "SUBMIT" at bounding box center [848, 579] width 120 height 36
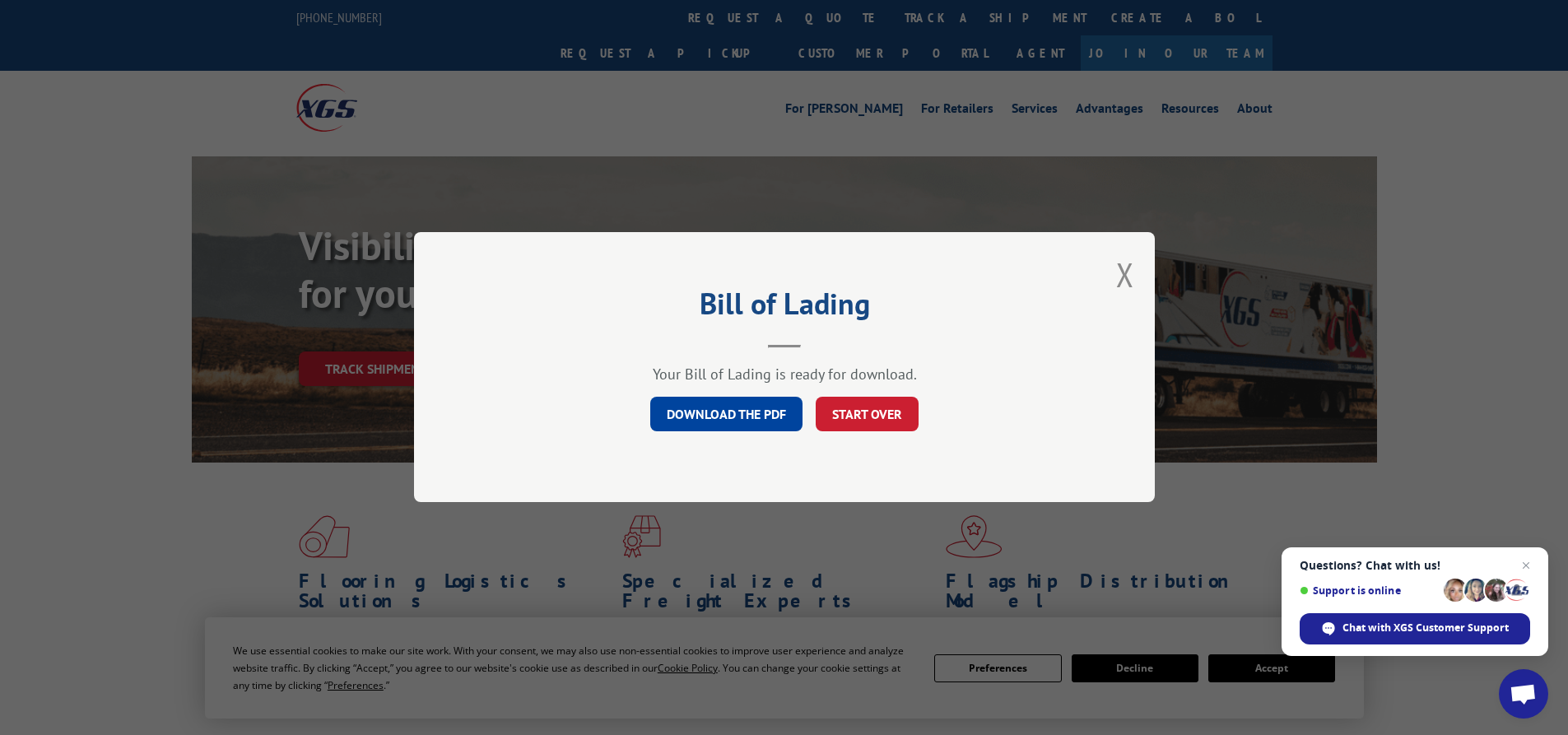
click at [744, 408] on link "DOWNLOAD THE PDF" at bounding box center [726, 415] width 152 height 35
click at [1125, 272] on button "Close modal" at bounding box center [1125, 274] width 18 height 44
